Goal: Book appointment/travel/reservation

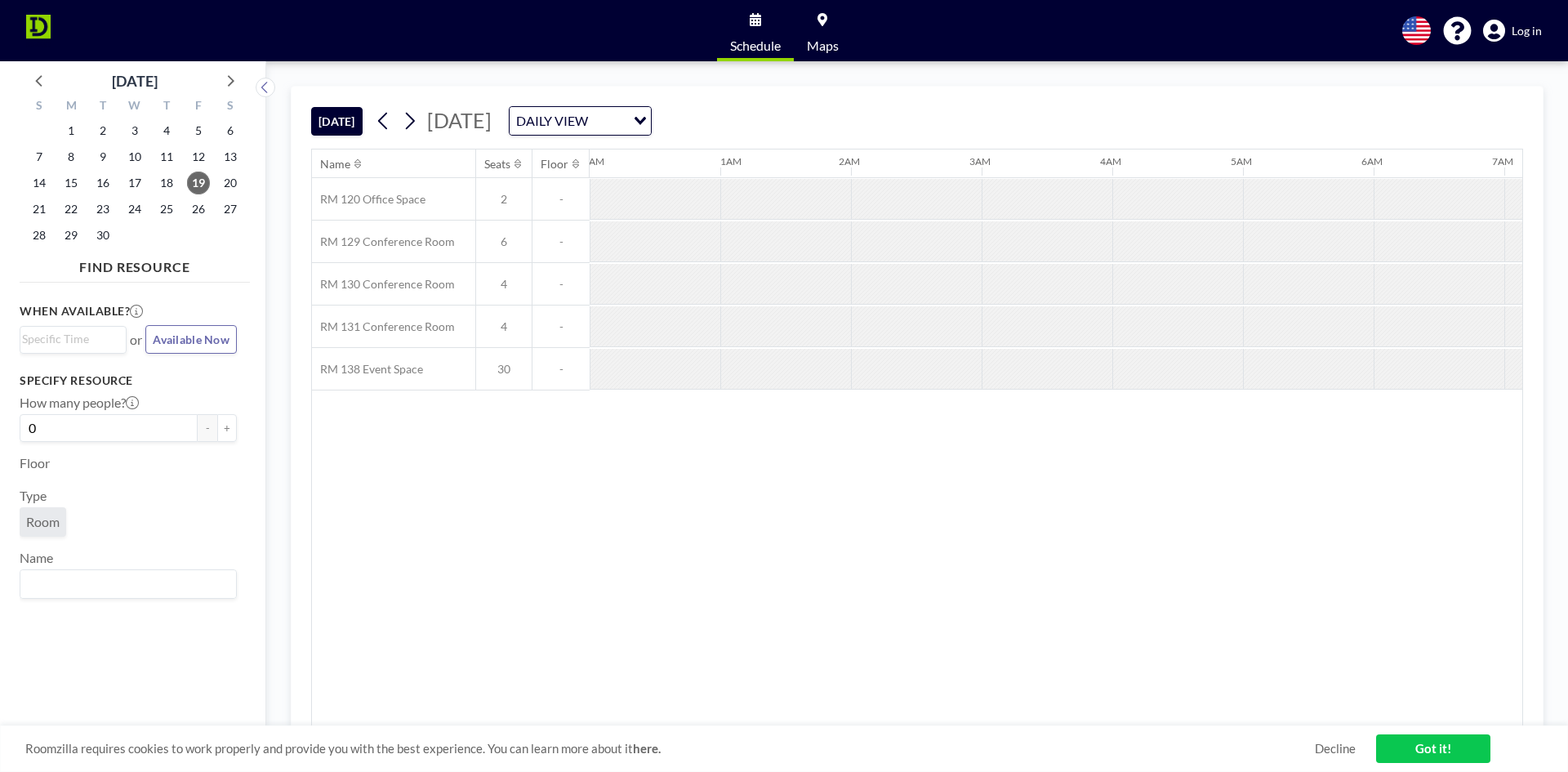
scroll to position [0, 1698]
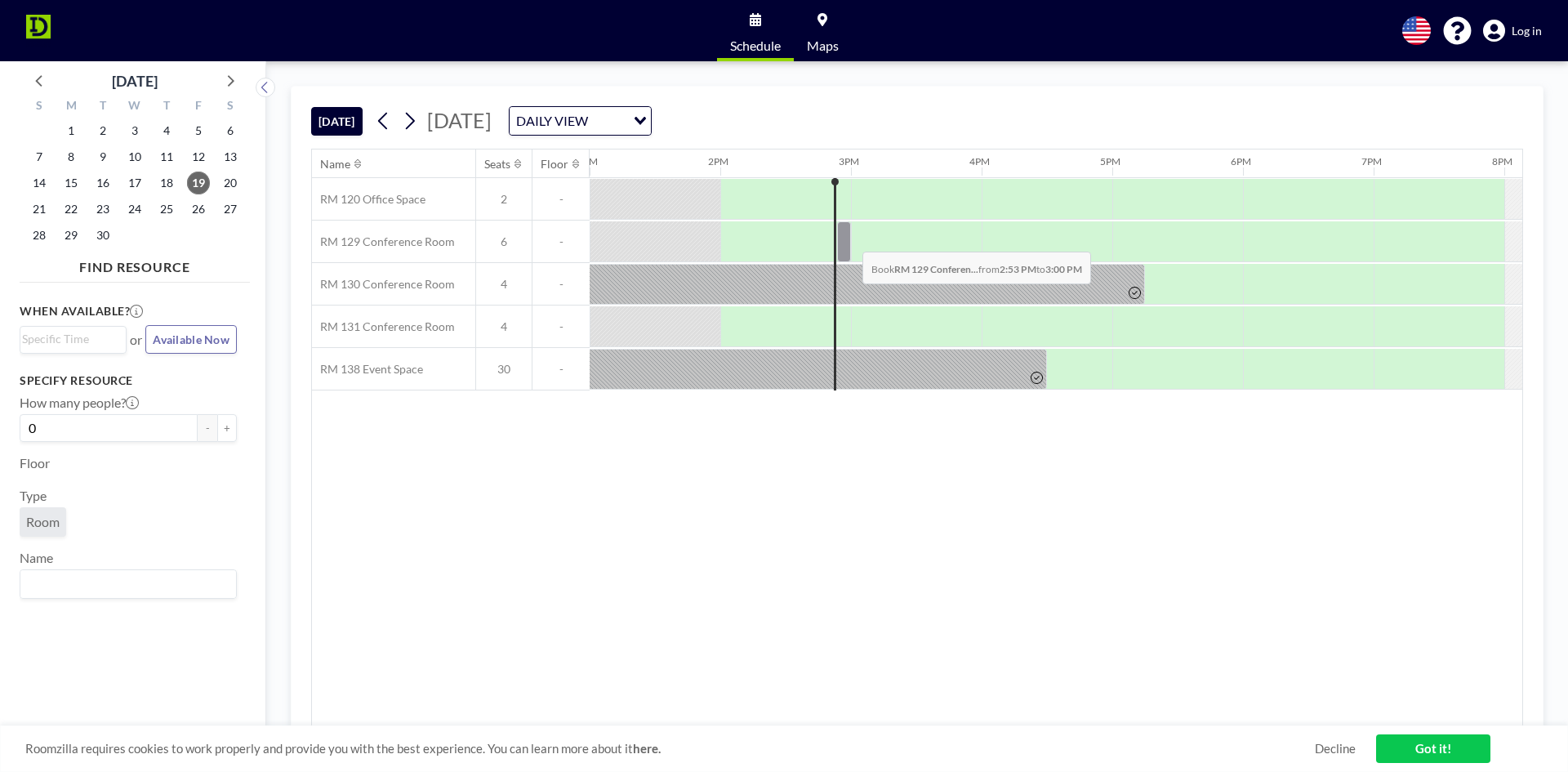
click at [849, 240] on div at bounding box center [844, 241] width 14 height 41
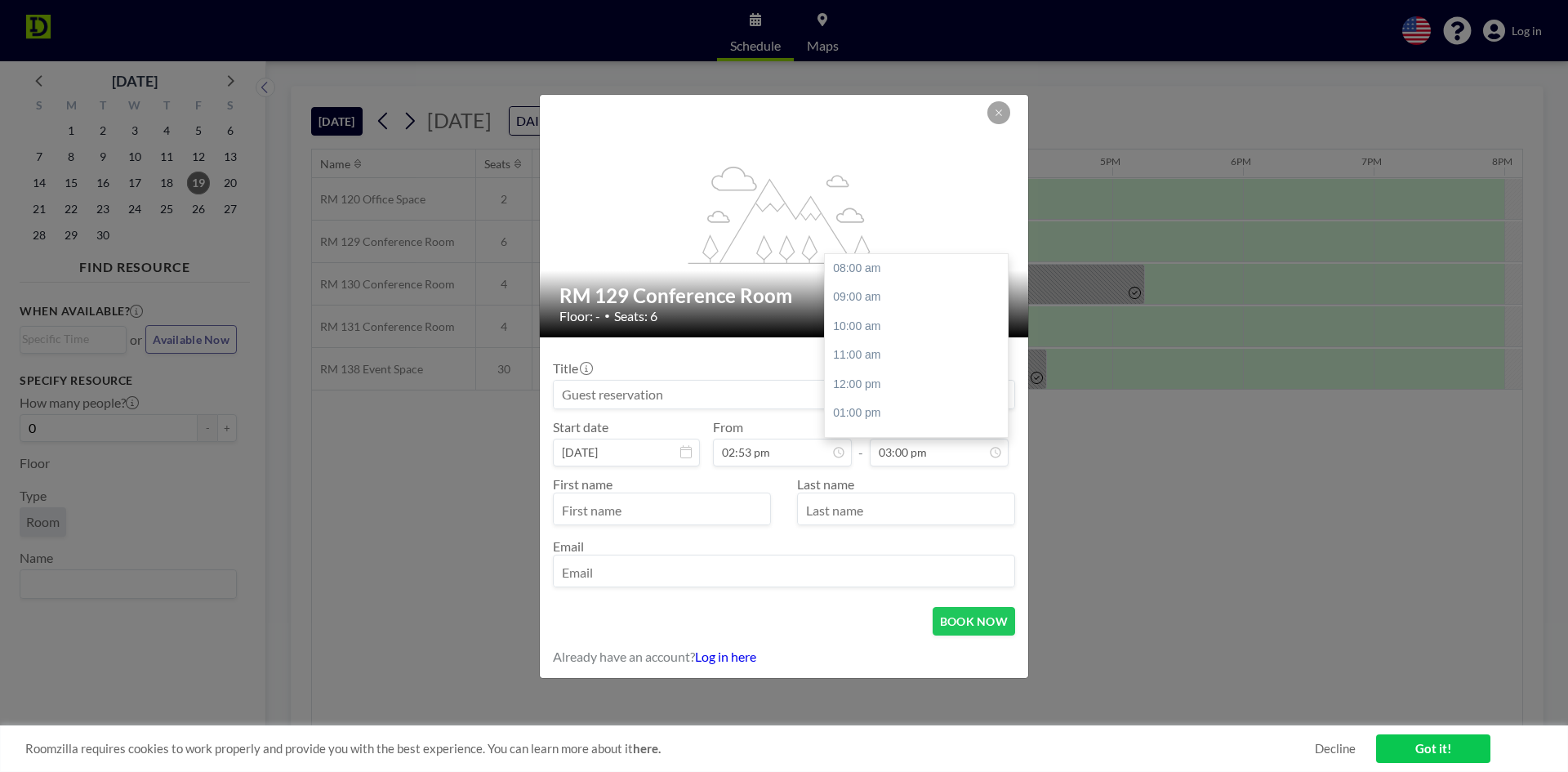
scroll to position [195, 0]
click at [1000, 114] on icon at bounding box center [998, 112] width 5 height 5
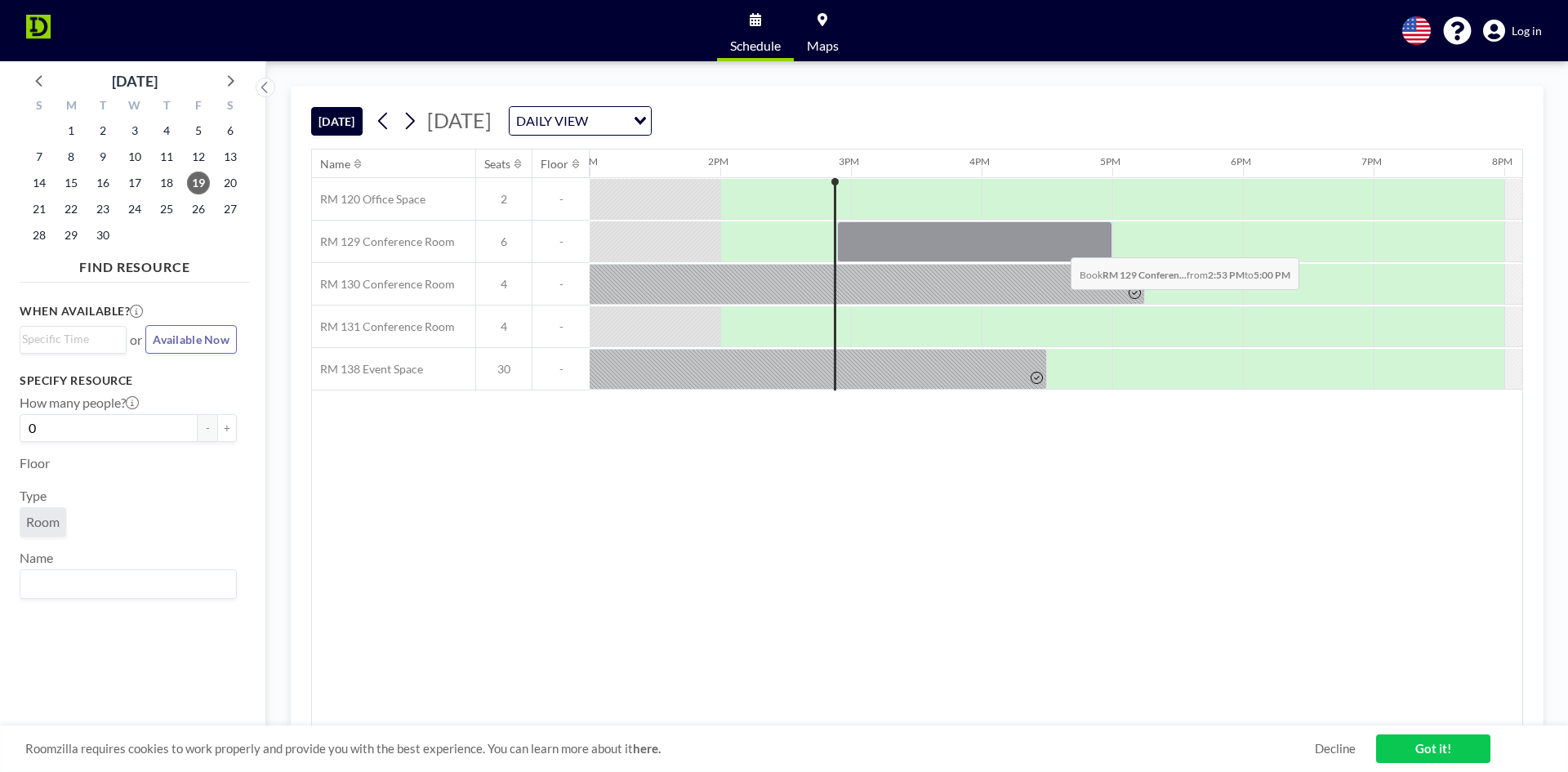
drag, startPoint x: 850, startPoint y: 248, endPoint x: 1058, endPoint y: 245, distance: 208.0
click at [1058, 245] on div at bounding box center [974, 241] width 275 height 41
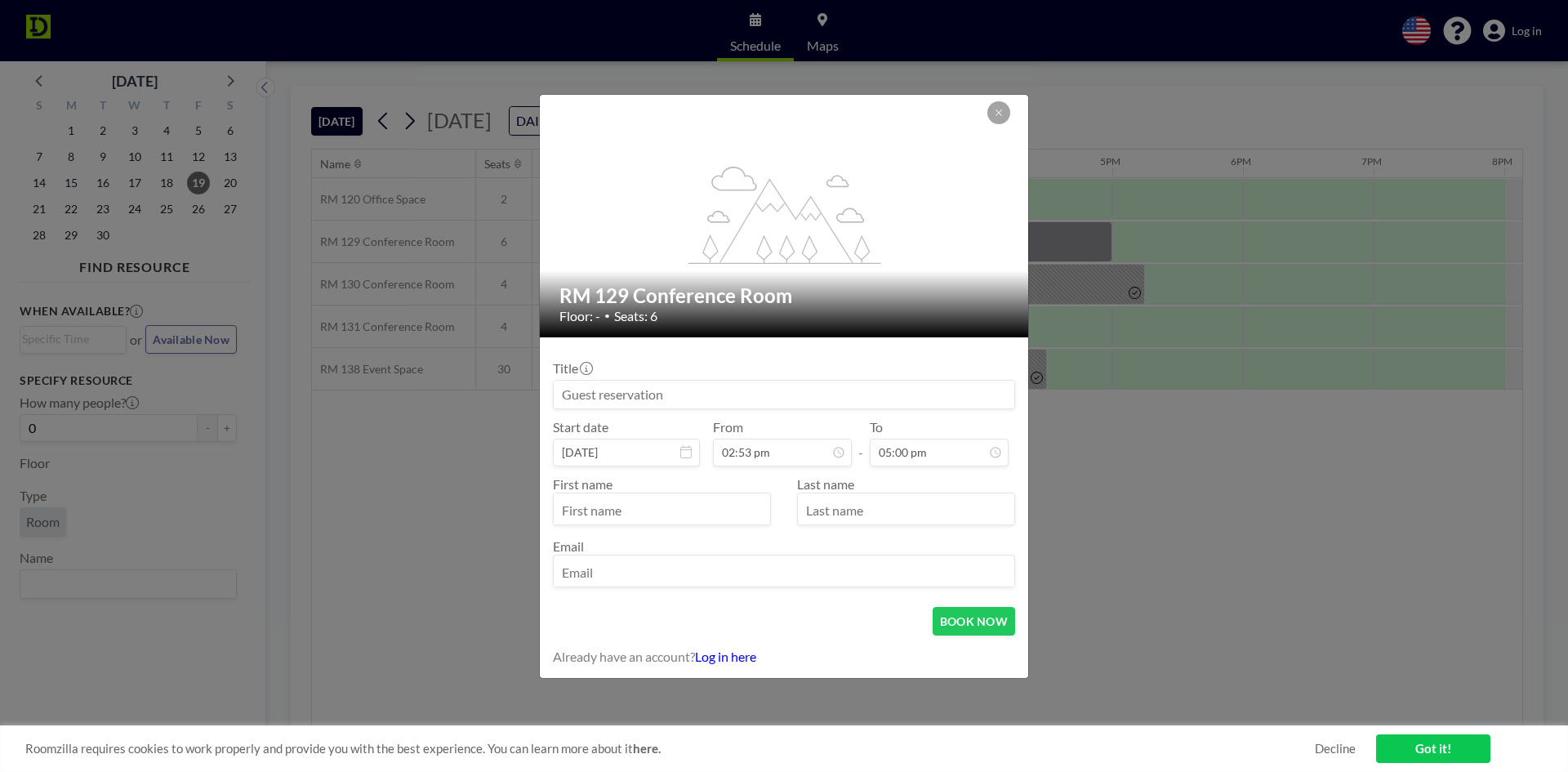
click at [775, 400] on input at bounding box center [784, 394] width 461 height 28
type input "Marks Hiding"
type input "Mark"
type input "[PERSON_NAME]"
type input "a"
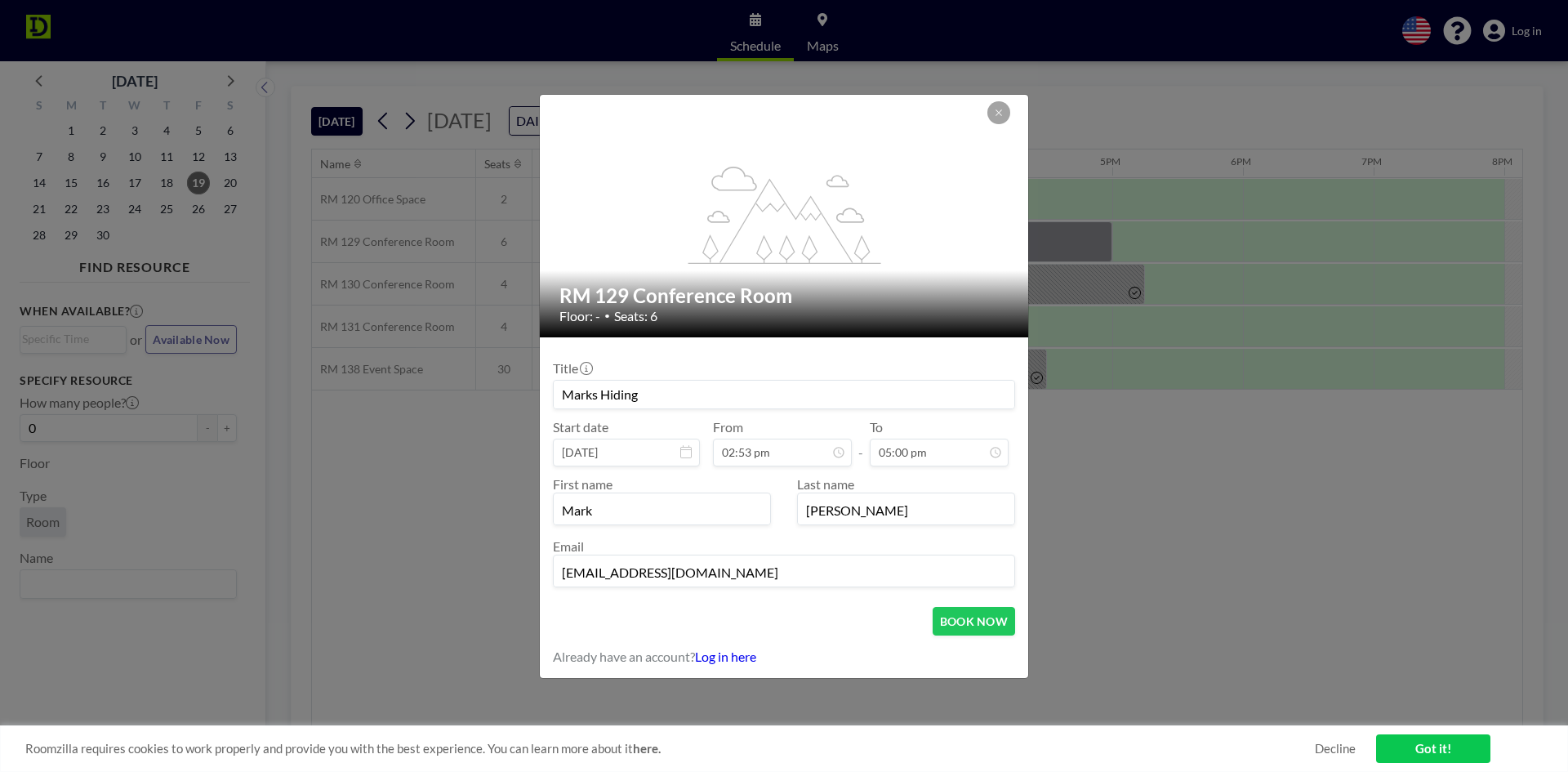
type input "[EMAIL_ADDRESS][DOMAIN_NAME]"
click at [965, 626] on button "BOOK NOW" at bounding box center [973, 621] width 83 height 28
